Goal: Task Accomplishment & Management: Use online tool/utility

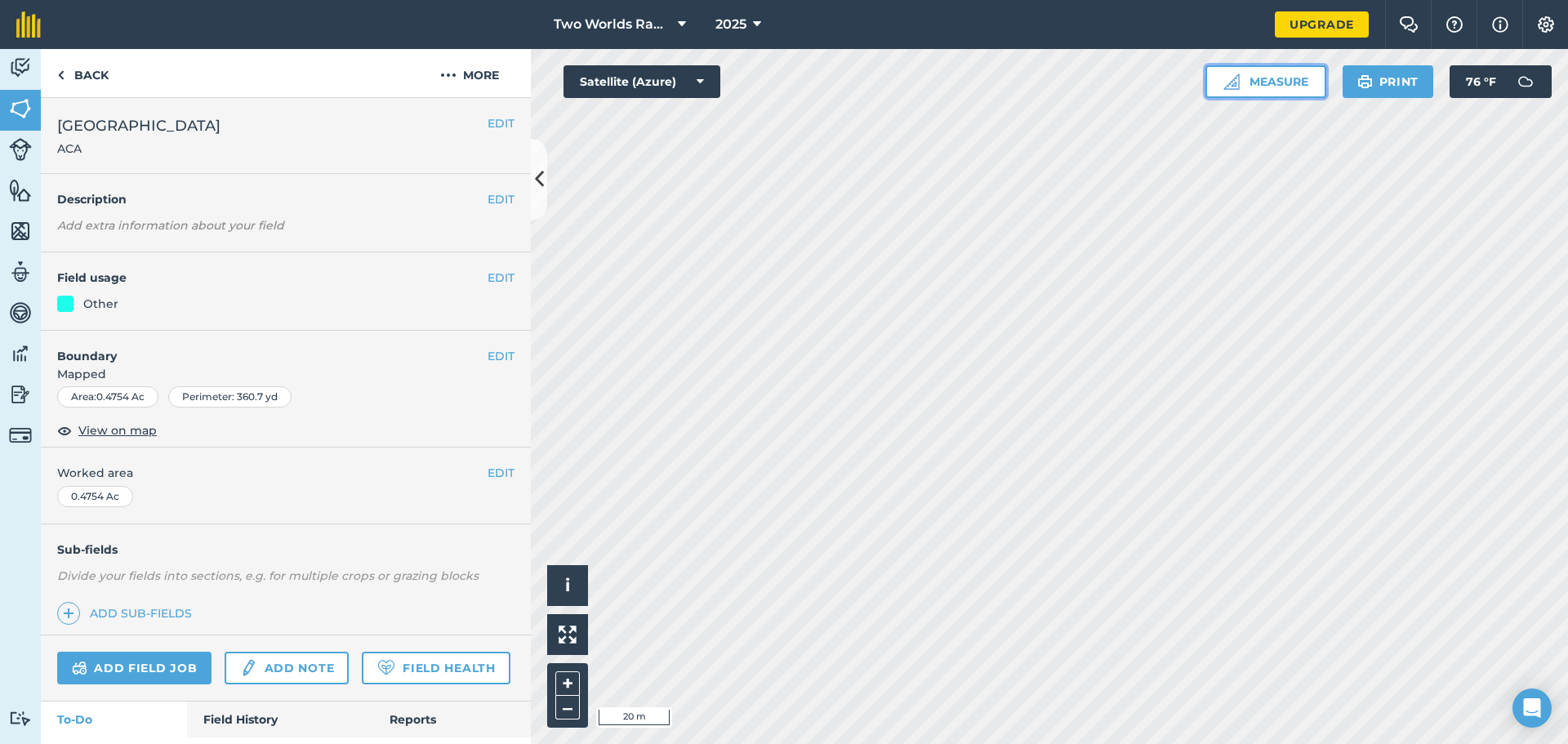
click at [1270, 84] on button "Measure" at bounding box center [1266, 82] width 121 height 33
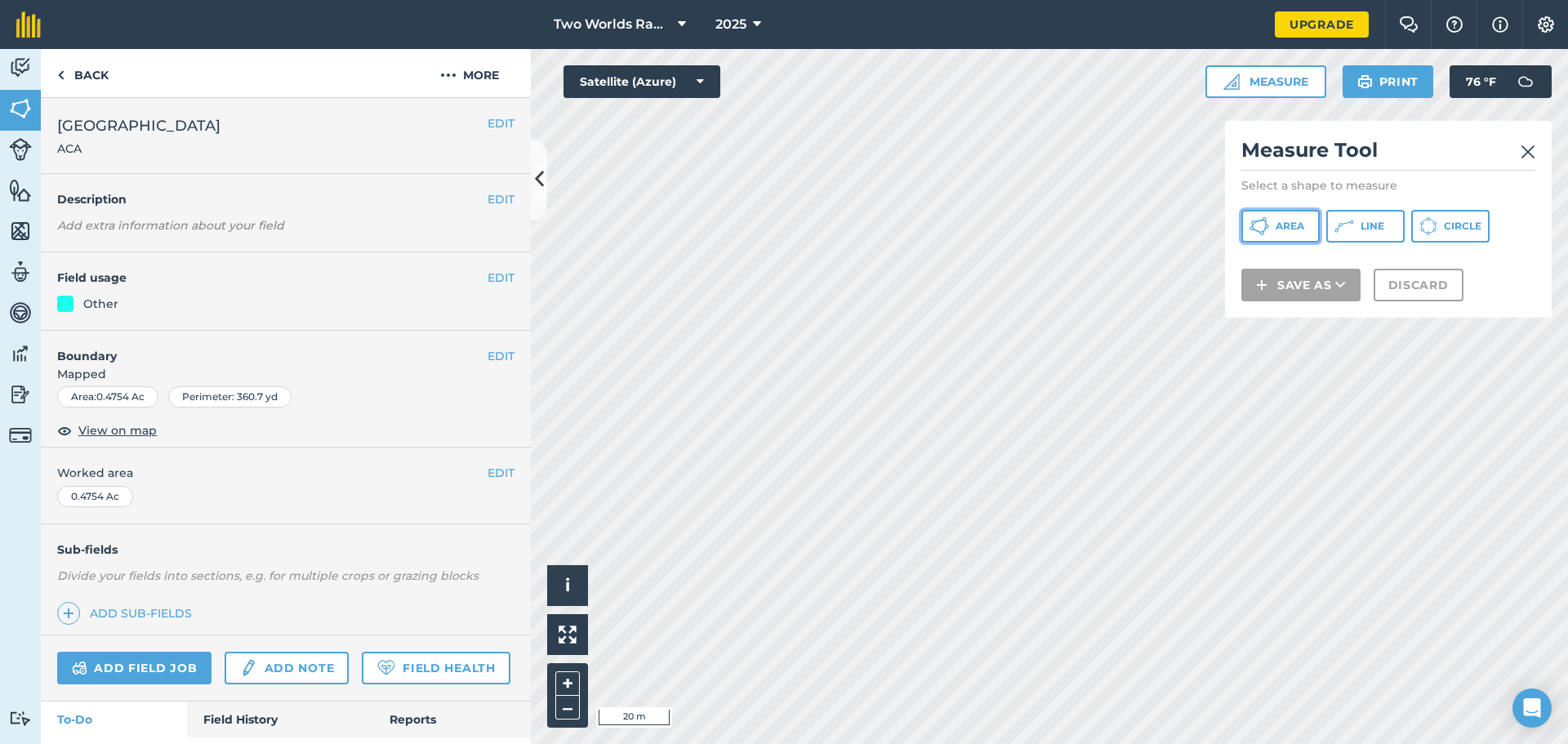
click at [1285, 237] on button "Area" at bounding box center [1281, 227] width 79 height 33
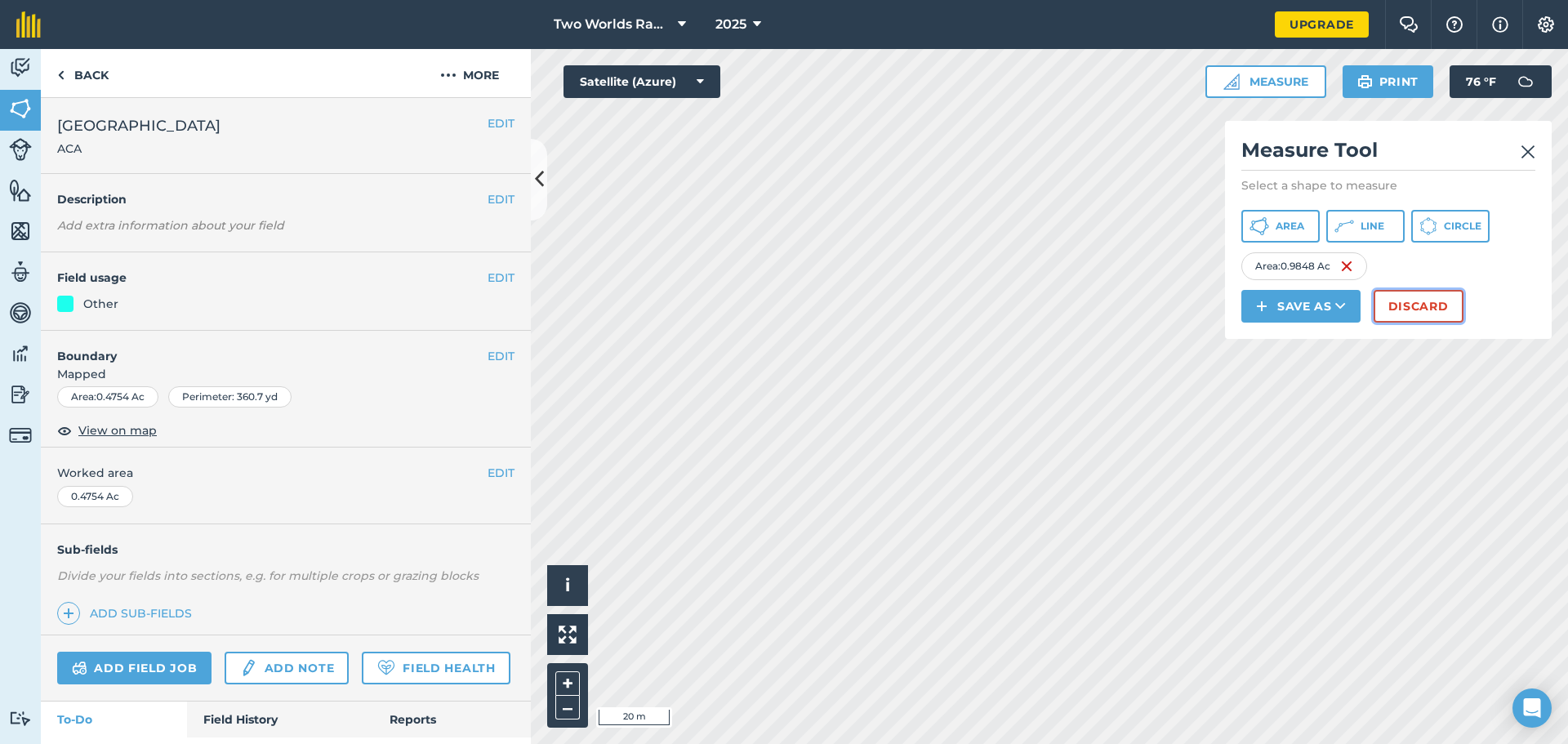
click at [1431, 306] on button "Discard" at bounding box center [1419, 306] width 90 height 33
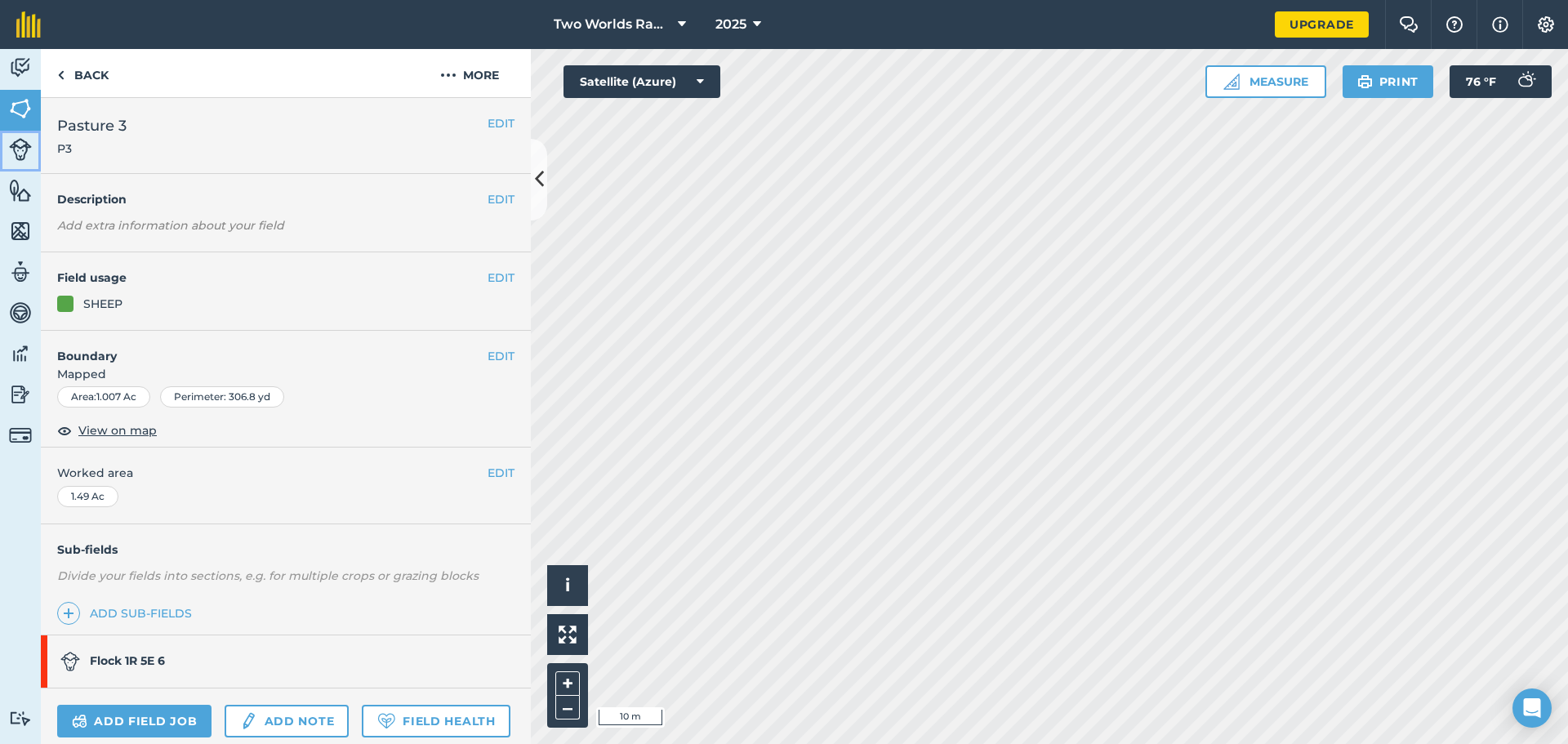
click at [20, 151] on img at bounding box center [20, 150] width 22 height 22
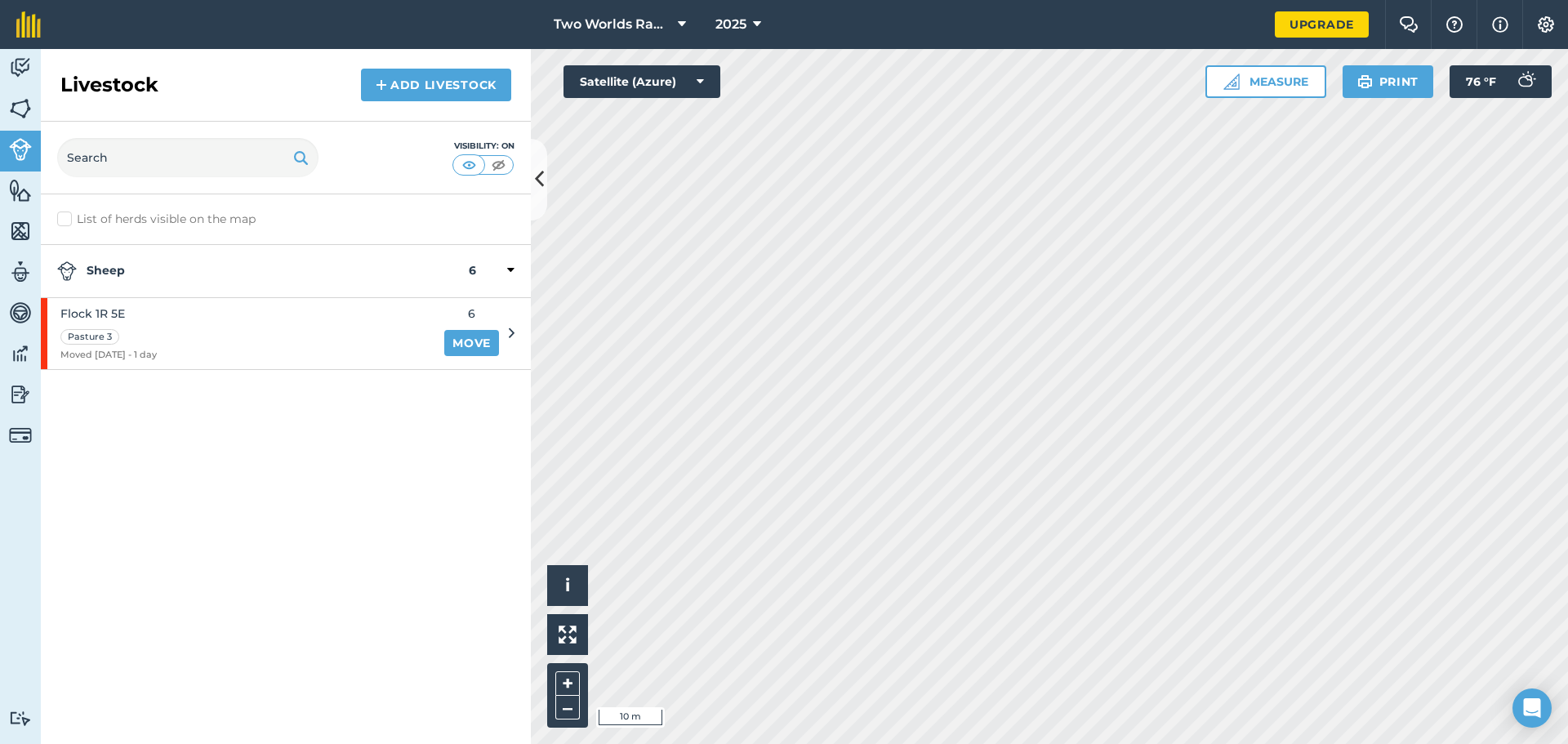
click at [66, 220] on label "List of herds visible on the map" at bounding box center [285, 220] width 458 height 17
click at [66, 220] on input "List of herds visible on the map" at bounding box center [62, 216] width 10 height 10
click at [66, 220] on label "List of herds visible on the map" at bounding box center [285, 220] width 458 height 17
click at [66, 220] on input "List of herds visible on the map" at bounding box center [62, 216] width 10 height 10
checkbox input "false"
